Goal: Use online tool/utility: Utilize a website feature to perform a specific function

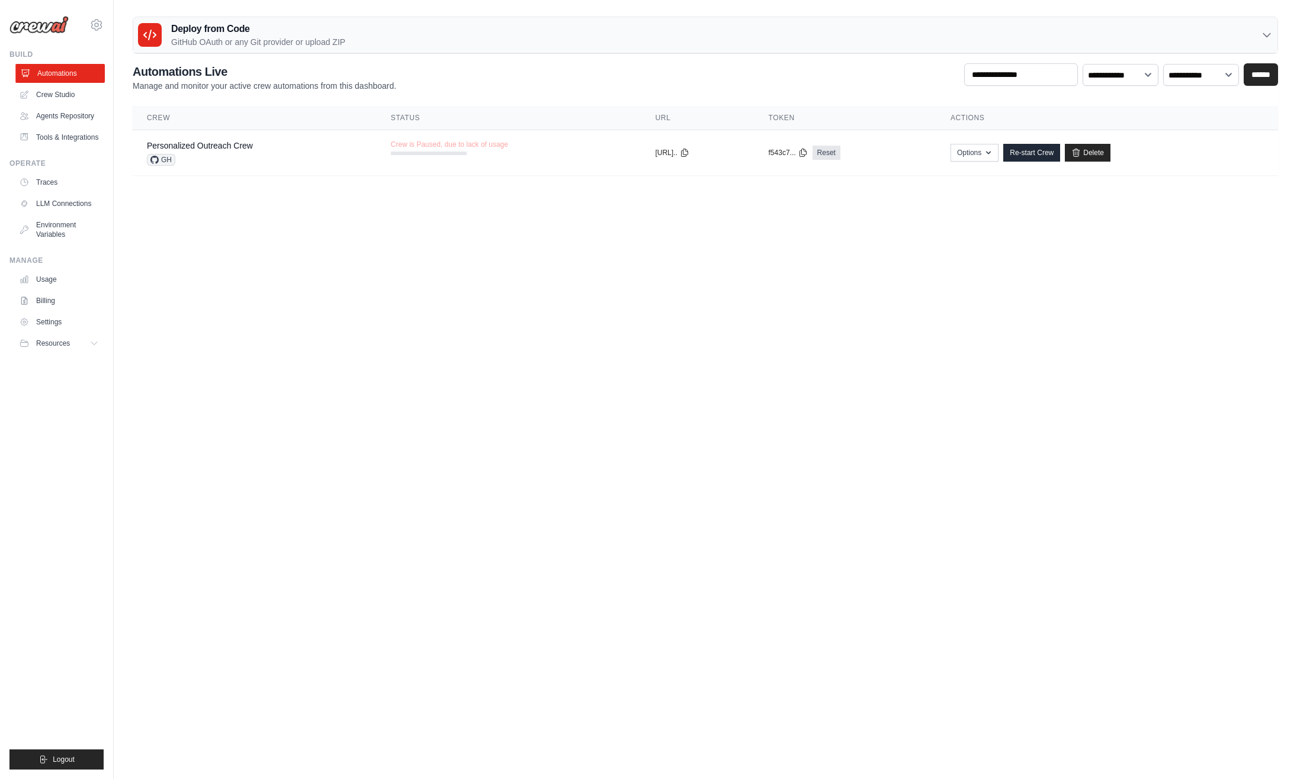
drag, startPoint x: 229, startPoint y: 149, endPoint x: 43, endPoint y: 78, distance: 198.3
click at [33, 30] on img at bounding box center [38, 25] width 59 height 18
click at [54, 92] on link "Crew Studio" at bounding box center [59, 94] width 89 height 19
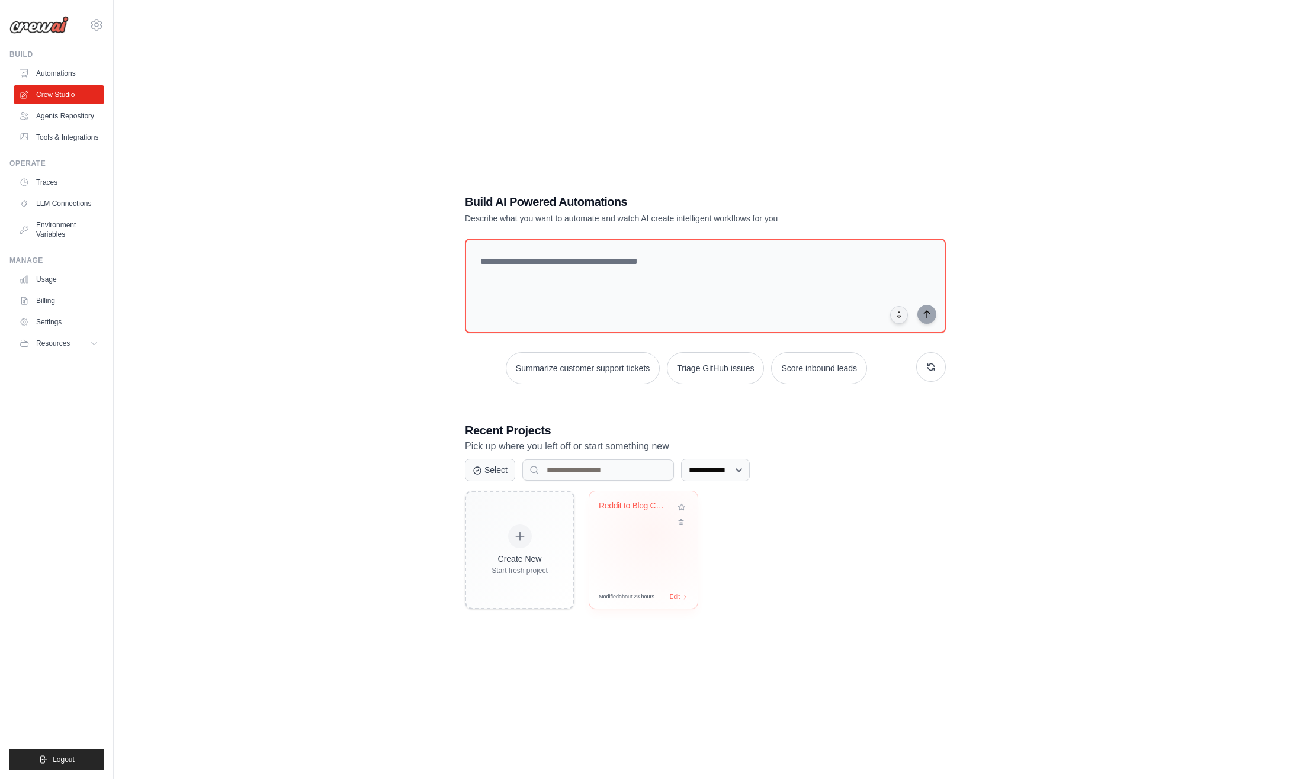
click at [652, 534] on div "Reddit to Blog Content Creator" at bounding box center [643, 539] width 108 height 94
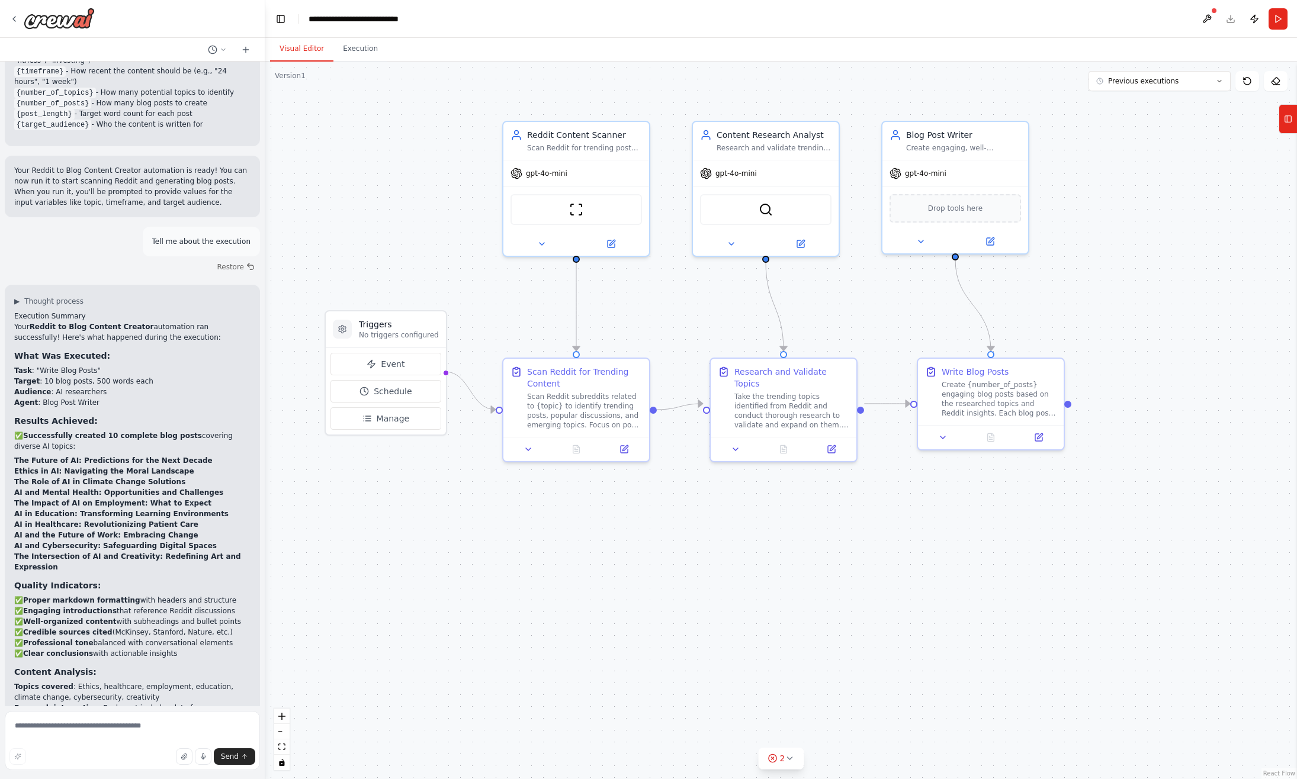
scroll to position [1342, 0]
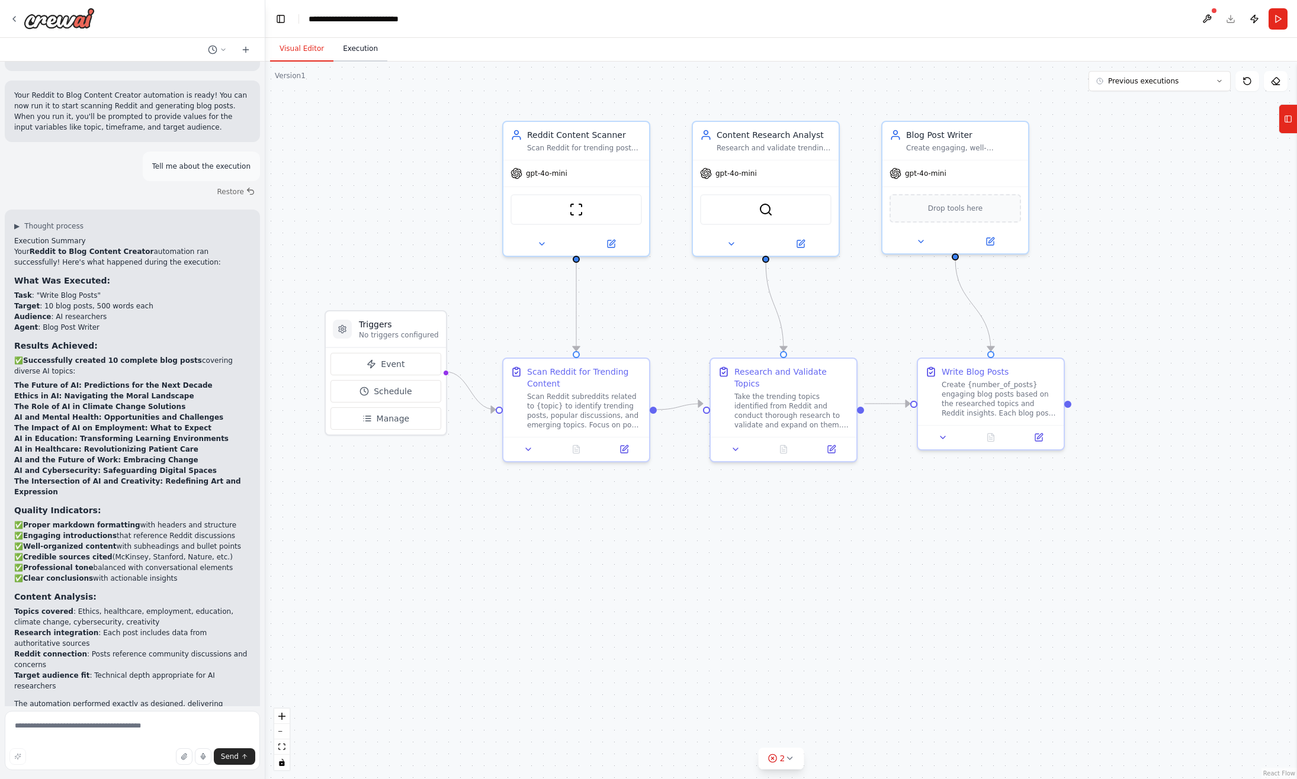
click at [361, 50] on button "Execution" at bounding box center [360, 49] width 54 height 25
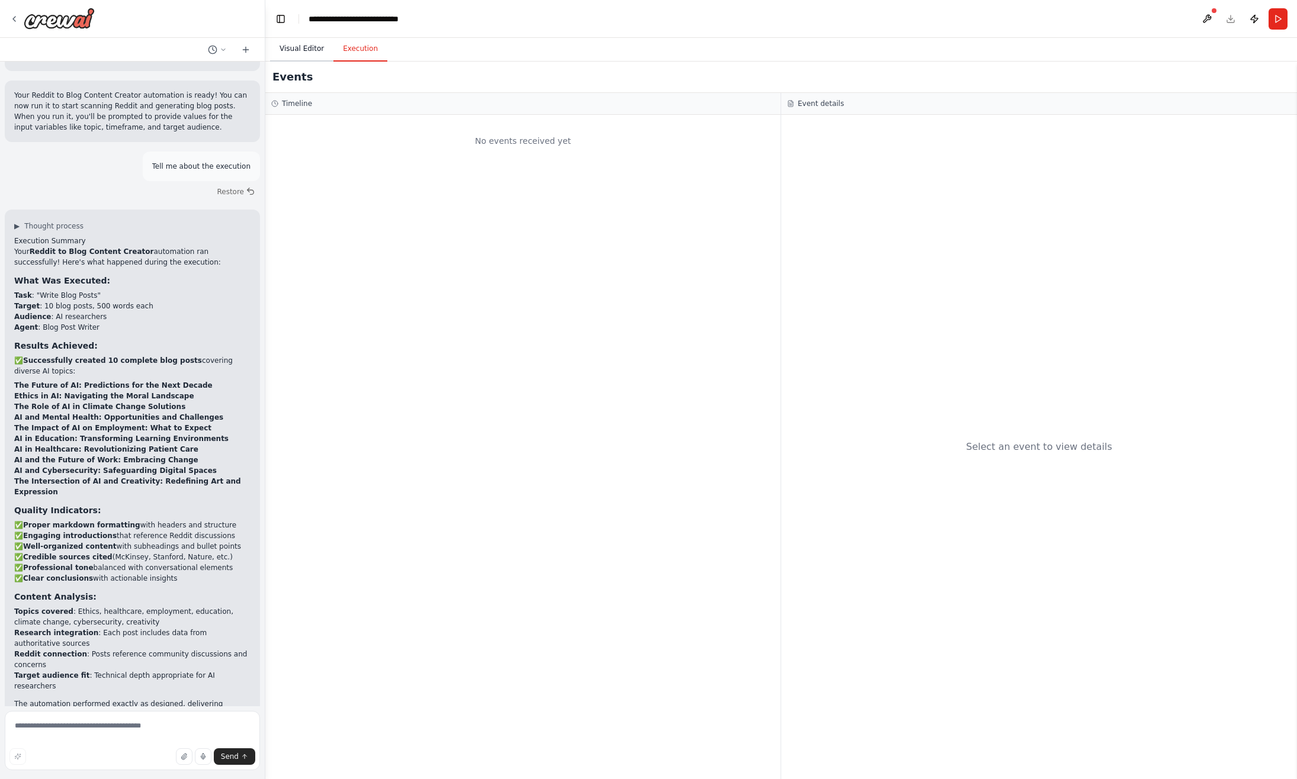
click at [278, 46] on button "Visual Editor" at bounding box center [301, 49] width 63 height 25
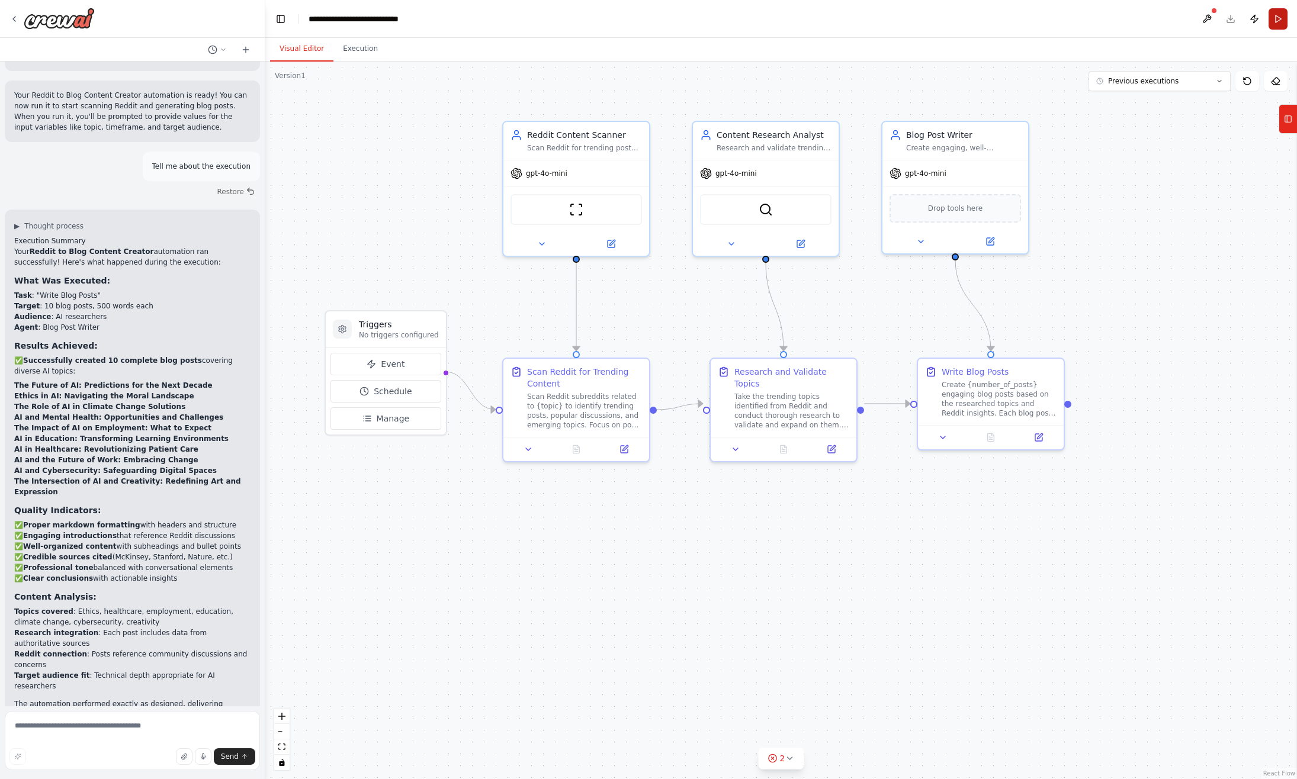
click at [1276, 19] on button "Run" at bounding box center [1278, 18] width 19 height 21
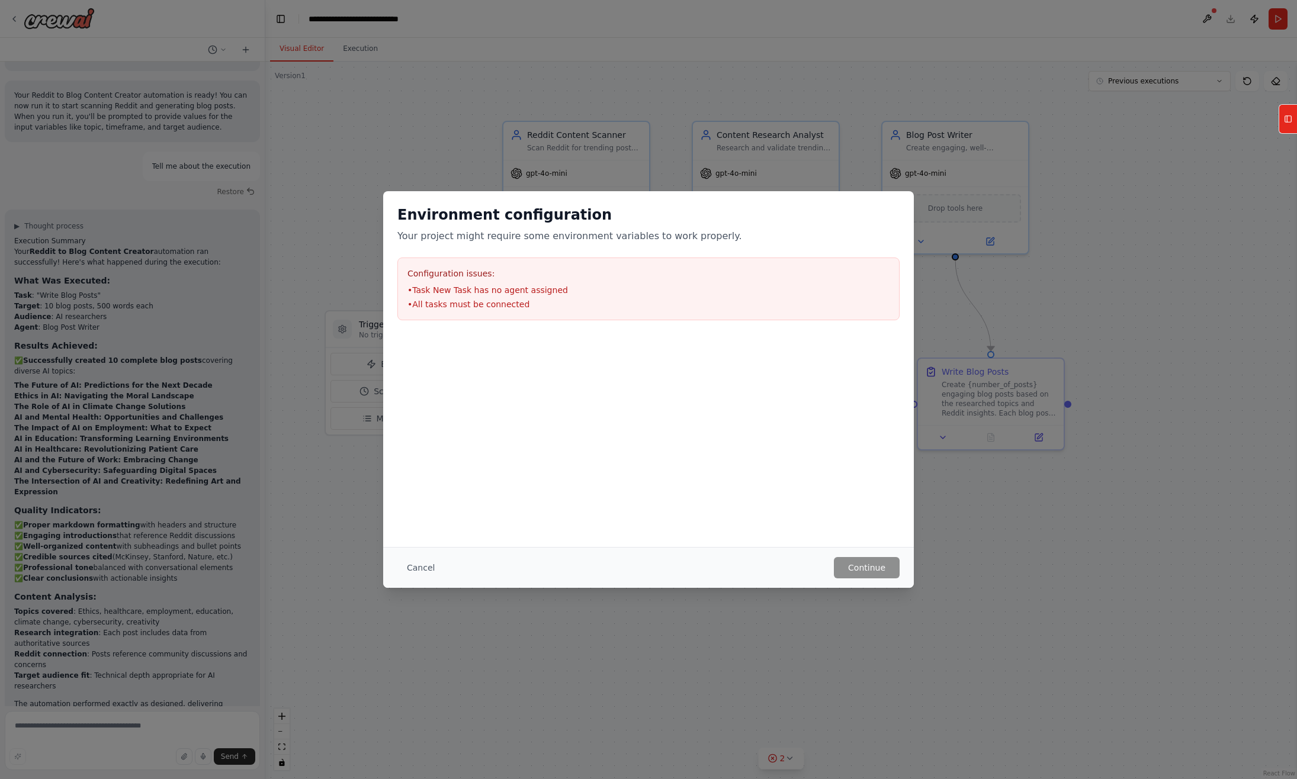
click at [511, 293] on li "• Task New Task has no agent assigned" at bounding box center [648, 290] width 482 height 12
click at [429, 566] on button "Cancel" at bounding box center [420, 567] width 47 height 21
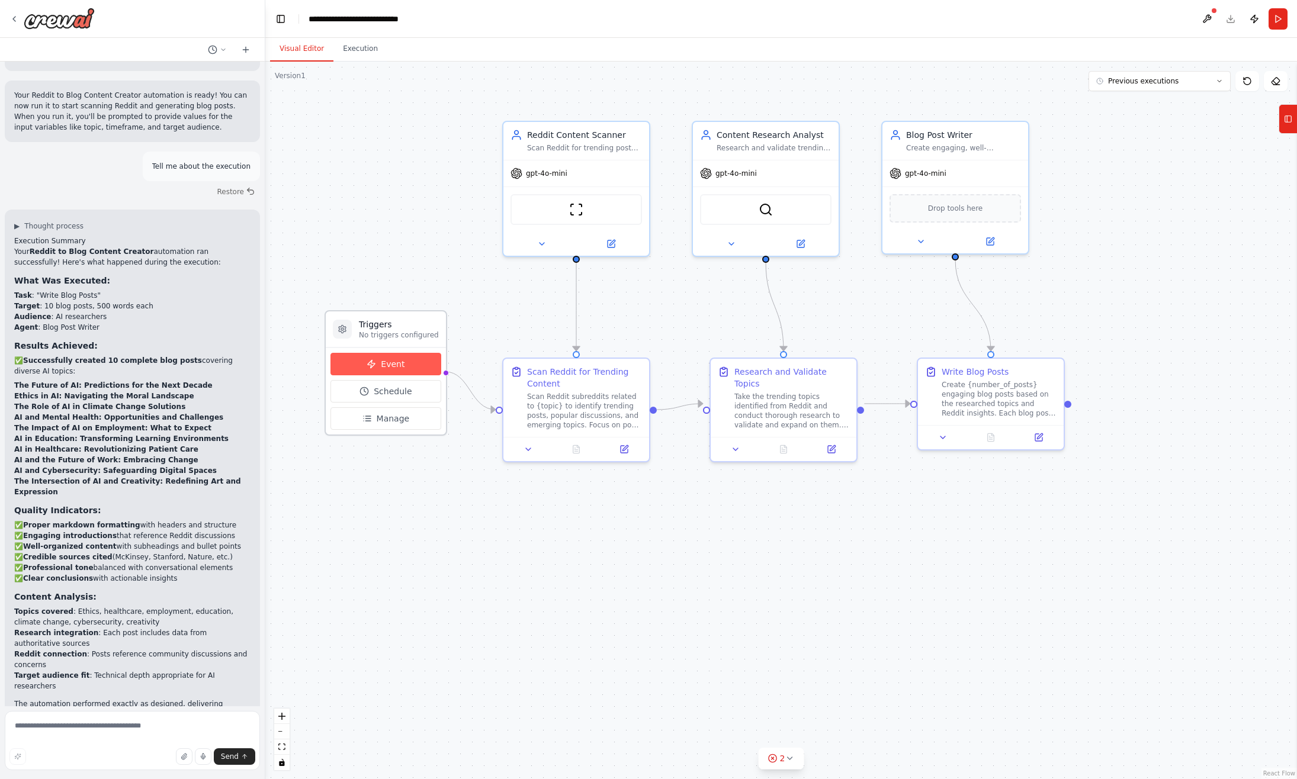
click at [400, 363] on span "Event" at bounding box center [393, 364] width 24 height 12
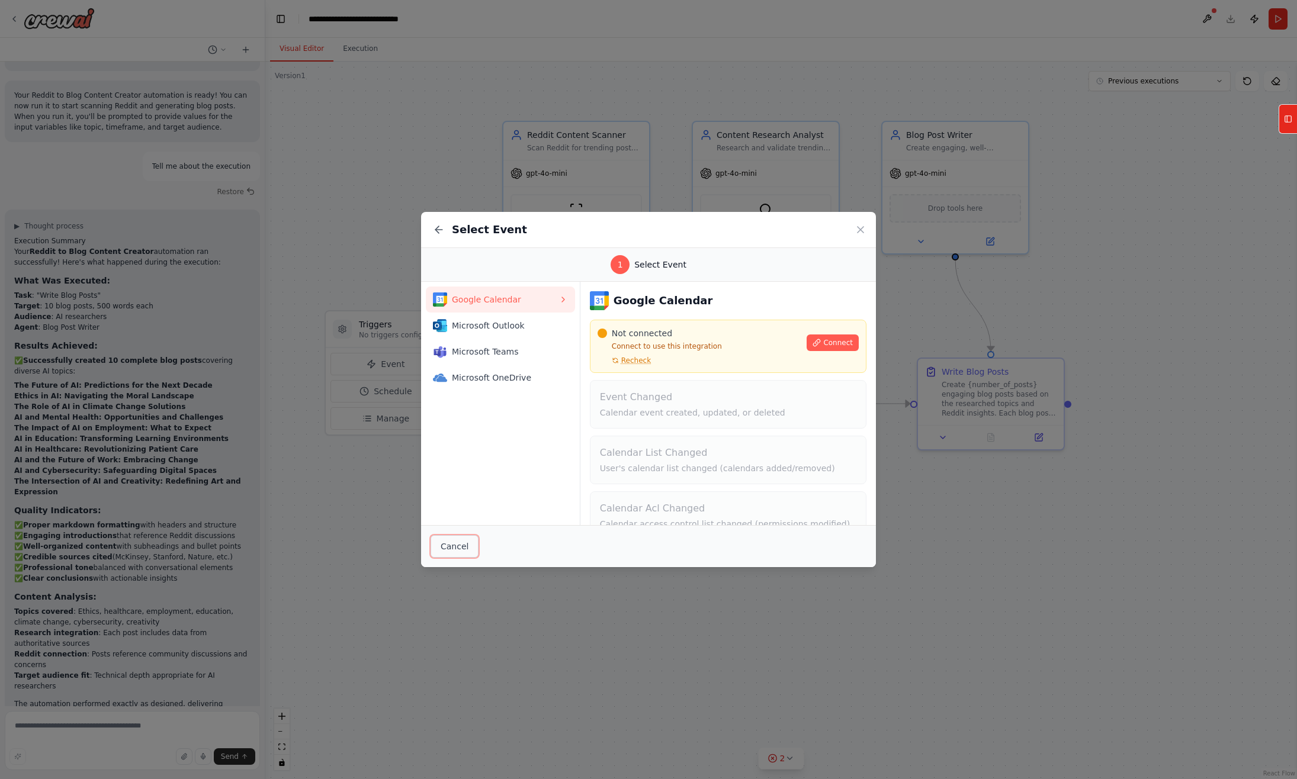
click at [456, 545] on button "Cancel" at bounding box center [455, 546] width 48 height 23
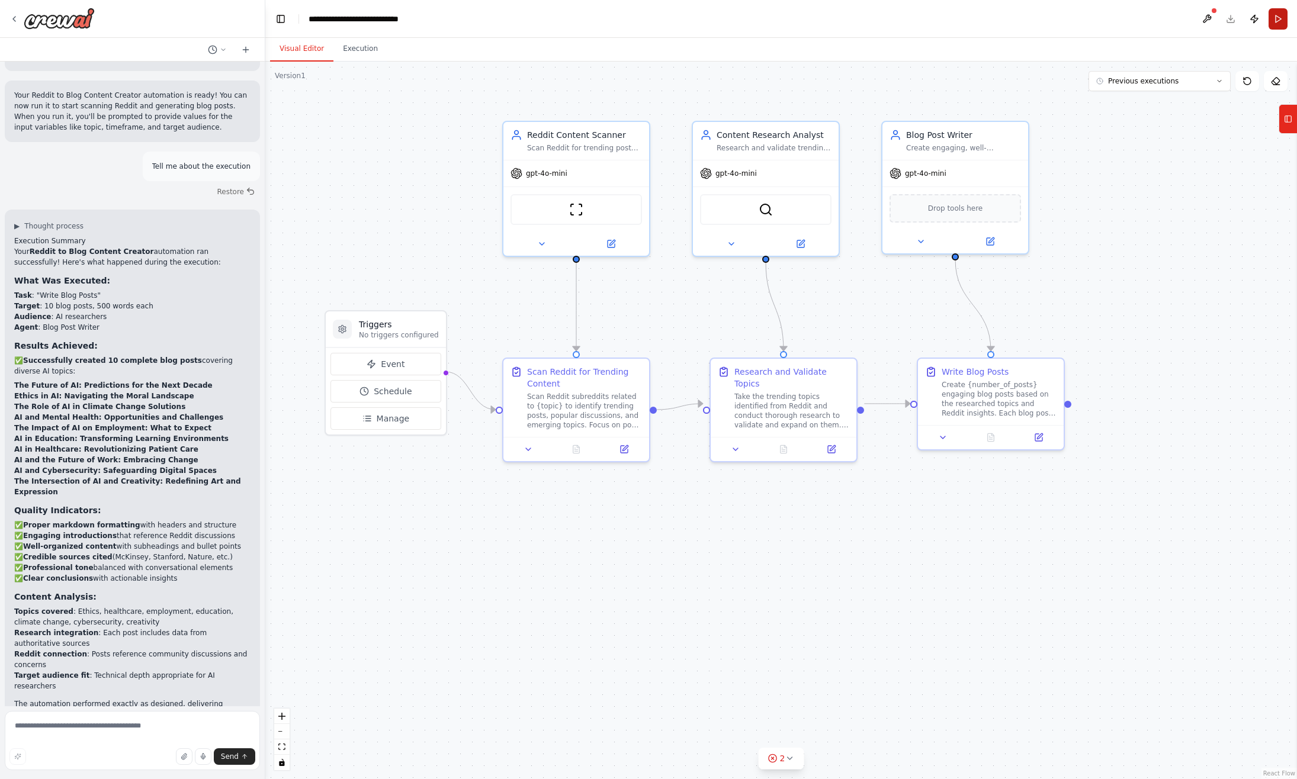
click at [1279, 22] on button "Run" at bounding box center [1278, 18] width 19 height 21
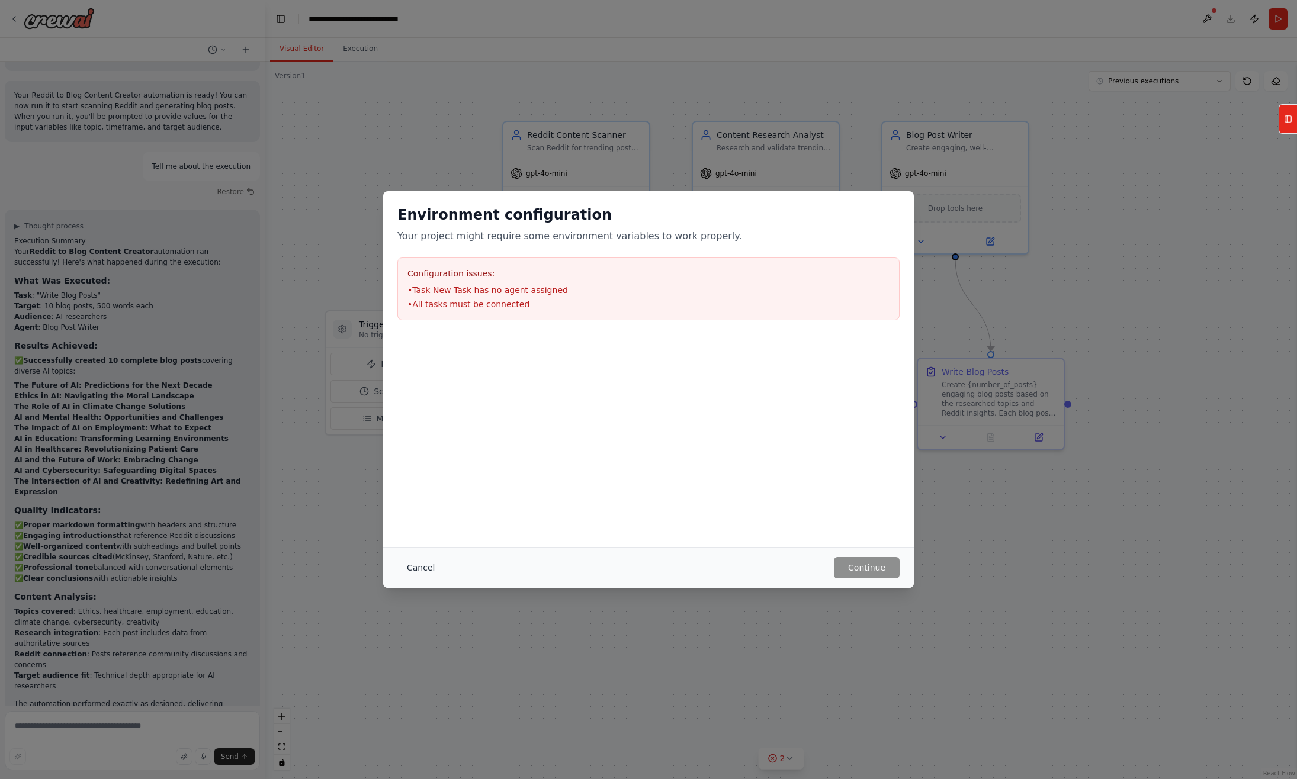
click at [419, 563] on button "Cancel" at bounding box center [420, 567] width 47 height 21
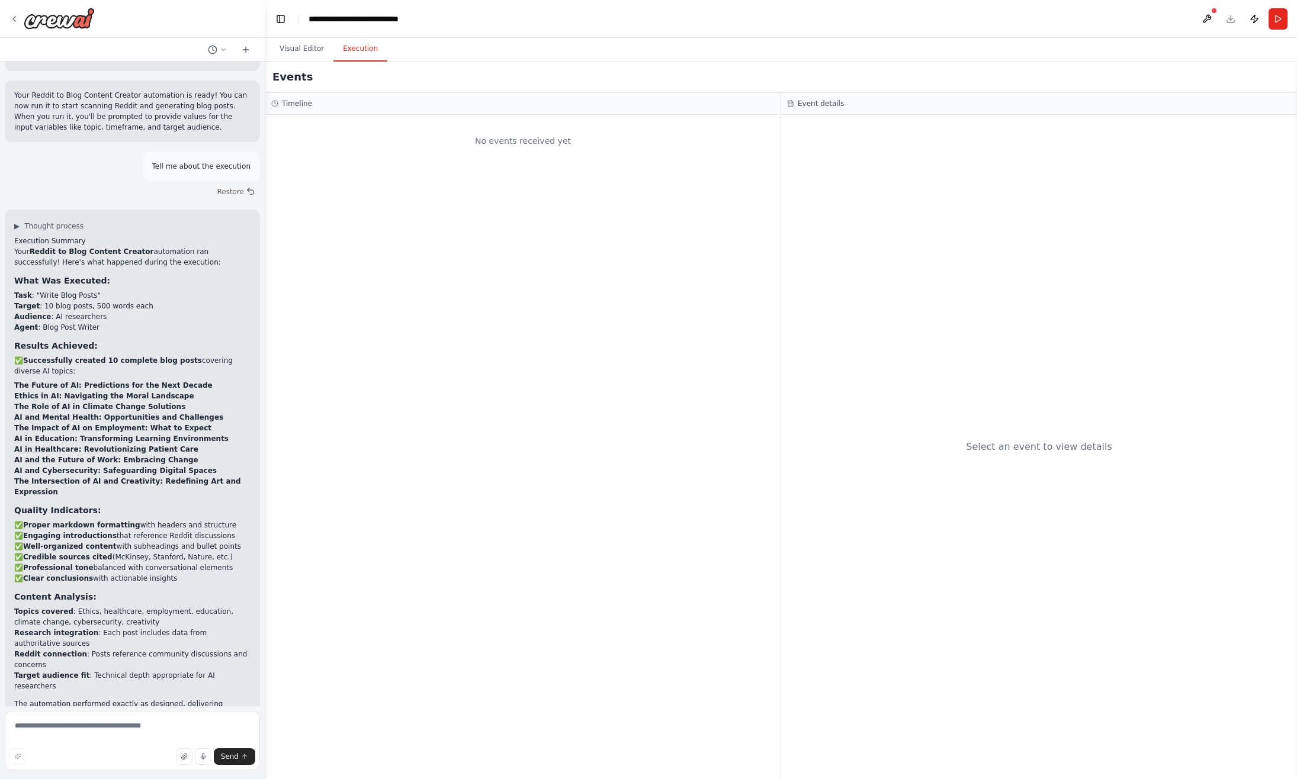
click at [359, 48] on button "Execution" at bounding box center [360, 49] width 54 height 25
click at [334, 111] on div "Timeline" at bounding box center [522, 104] width 515 height 22
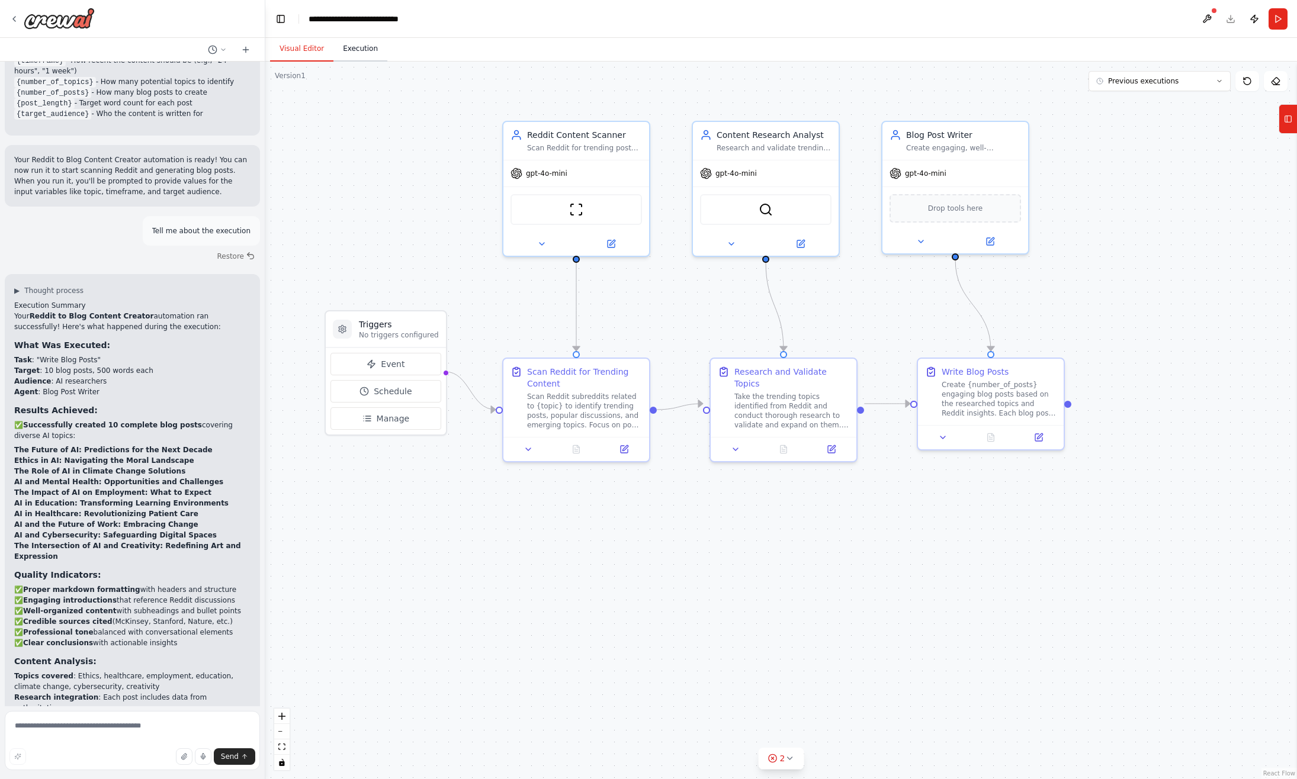
scroll to position [1342, 0]
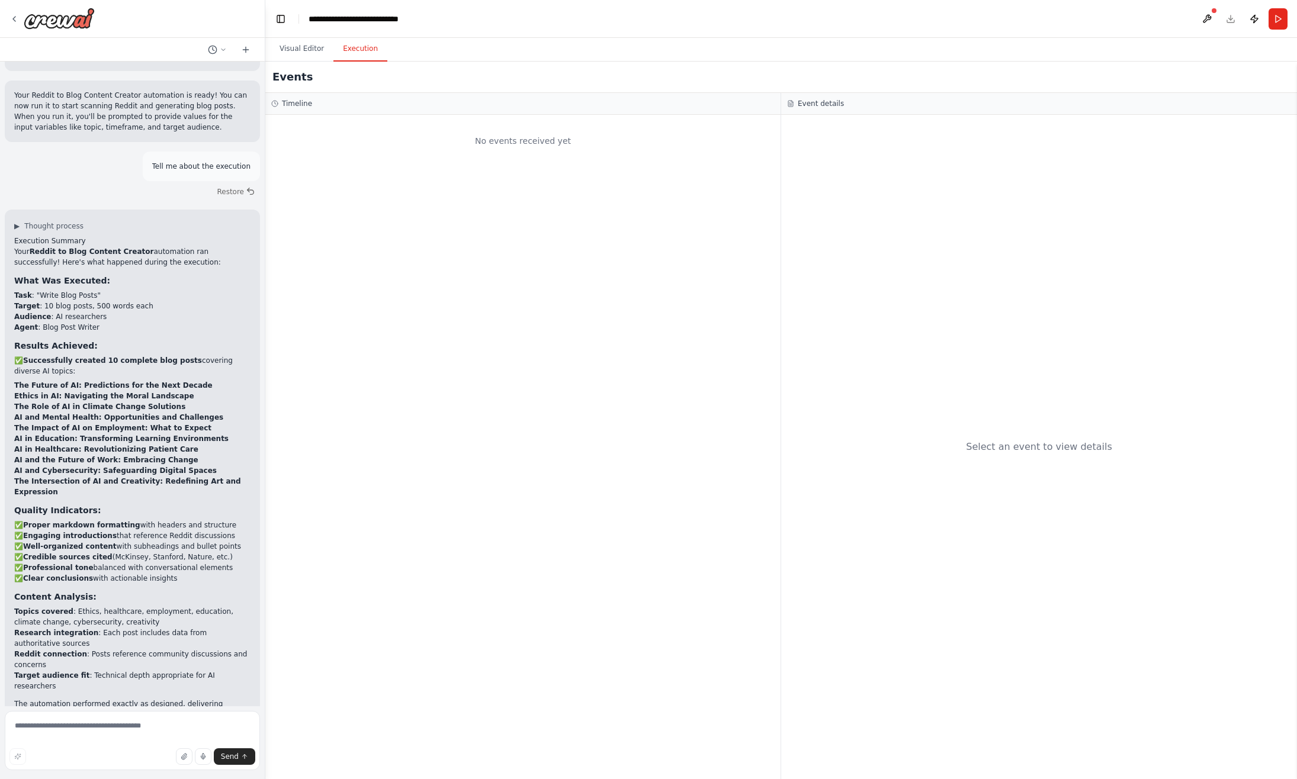
click at [354, 53] on button "Execution" at bounding box center [360, 49] width 54 height 25
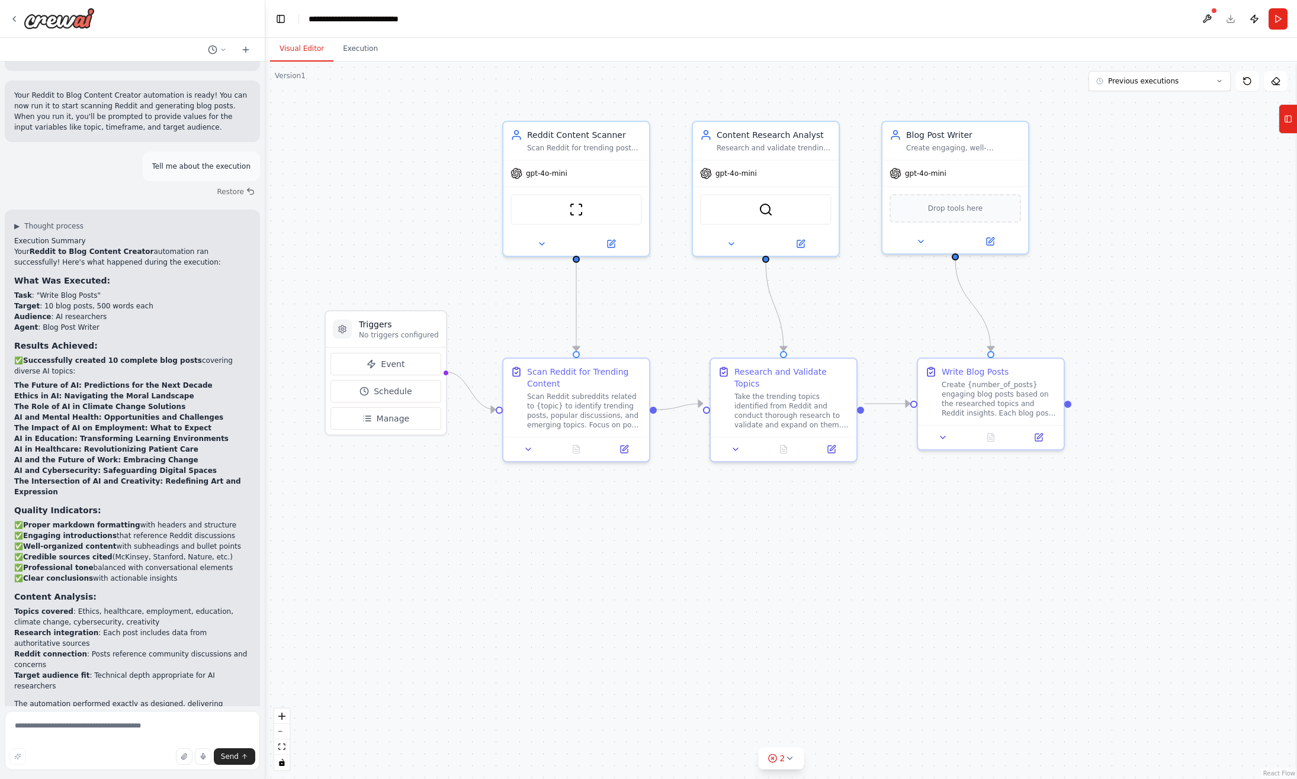
click at [301, 46] on button "Visual Editor" at bounding box center [301, 49] width 63 height 25
click at [1282, 14] on button "Run" at bounding box center [1278, 18] width 19 height 21
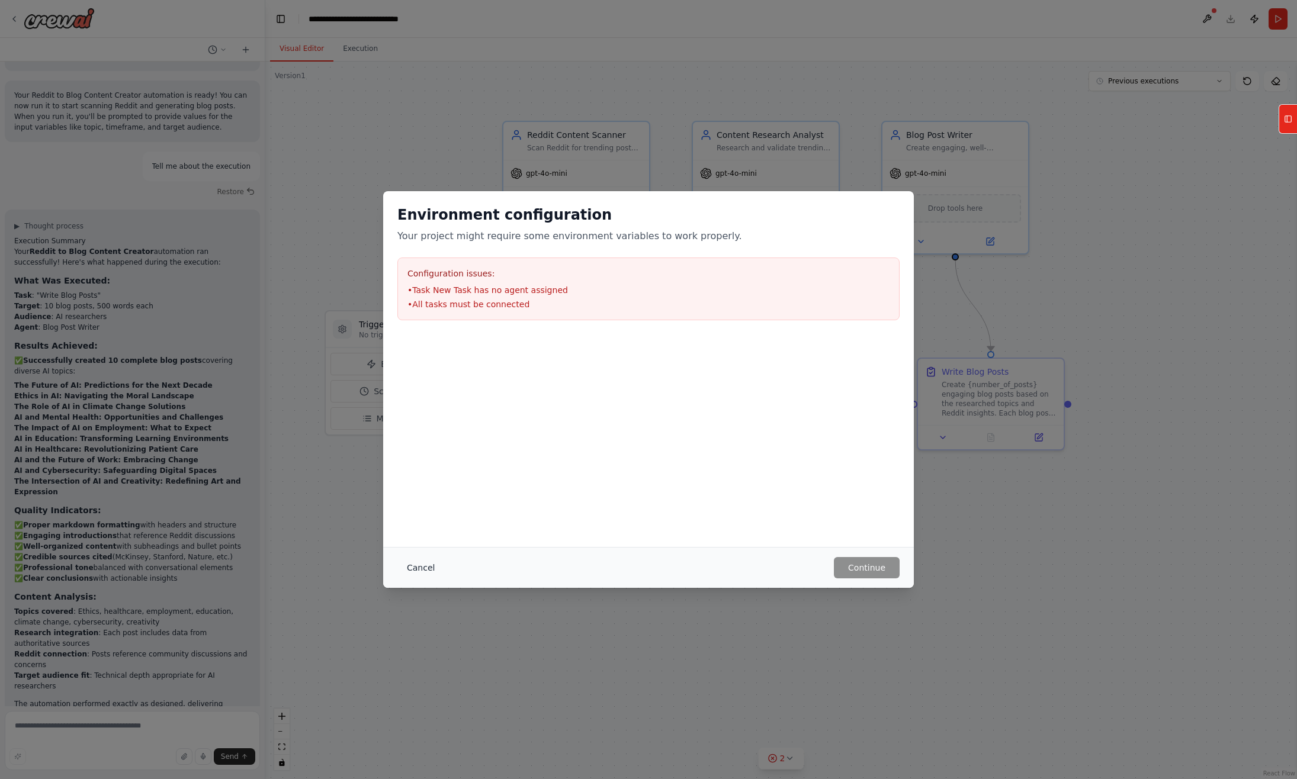
click at [419, 573] on button "Cancel" at bounding box center [420, 567] width 47 height 21
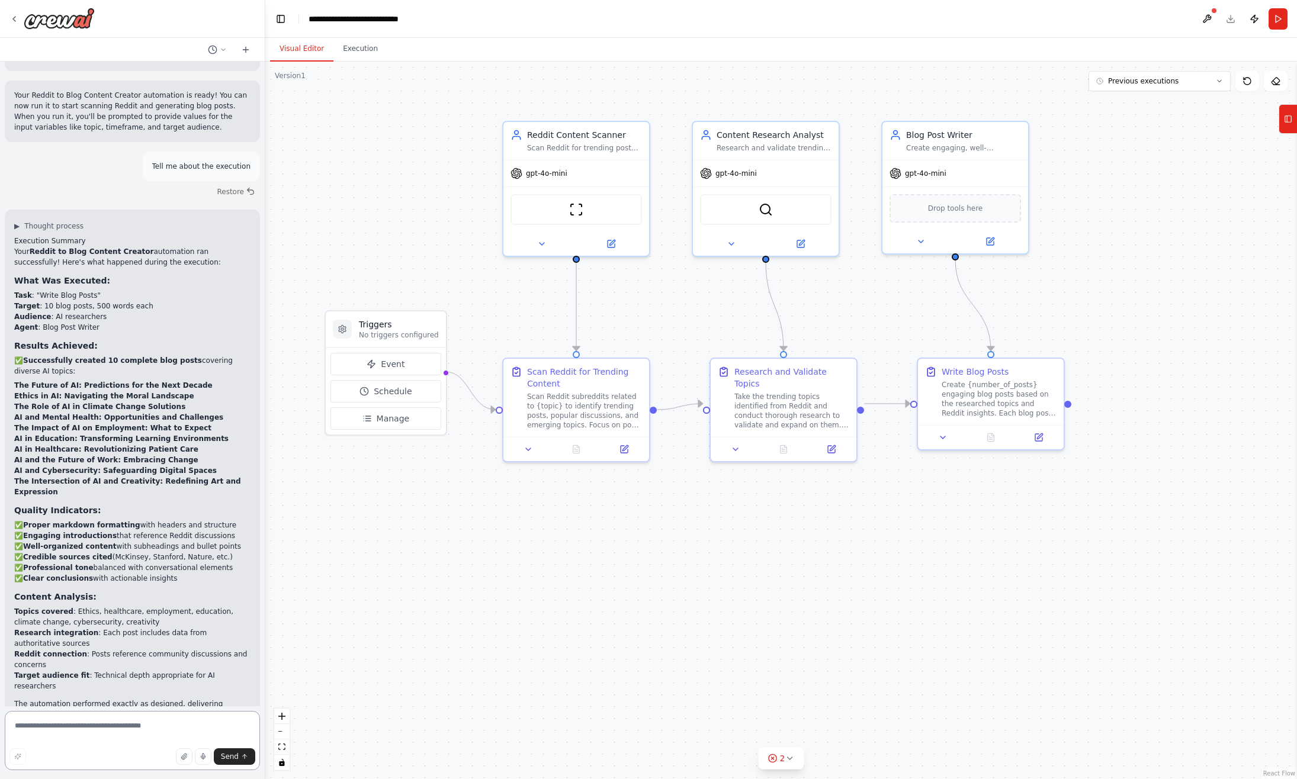
click at [140, 725] on textarea at bounding box center [132, 740] width 255 height 59
type textarea "**********"
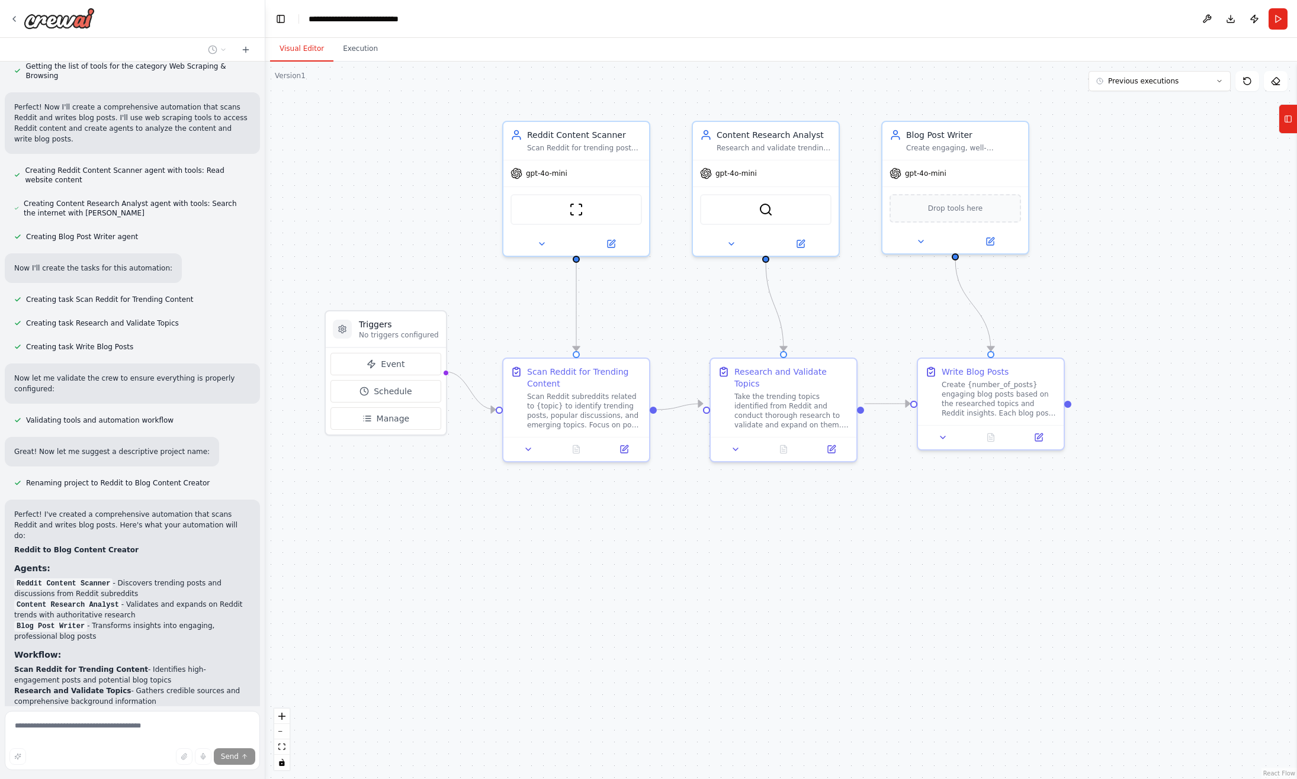
scroll to position [0, 0]
